Goal: Navigation & Orientation: Find specific page/section

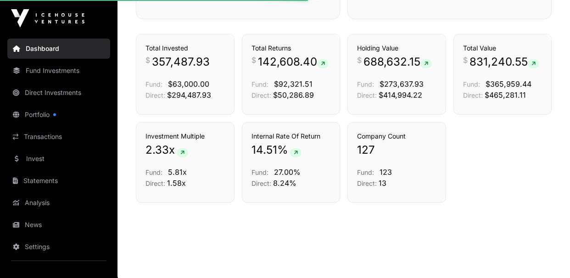
scroll to position [515, 0]
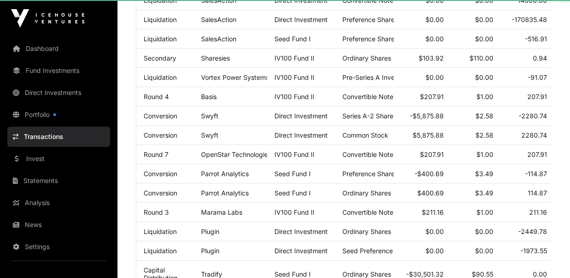
click at [47, 141] on link "Transactions" at bounding box center [58, 137] width 103 height 20
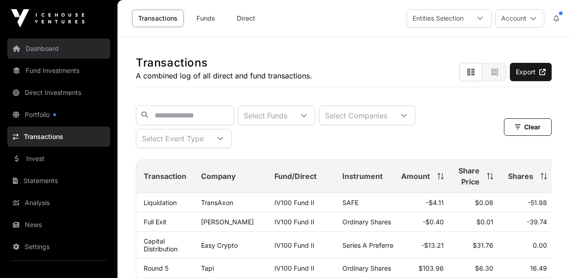
click at [37, 53] on link "Dashboard" at bounding box center [58, 49] width 103 height 20
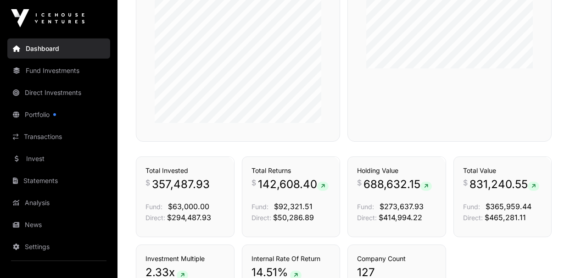
scroll to position [441, 0]
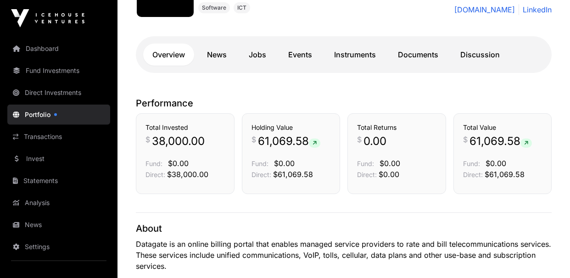
scroll to position [154, 0]
